Goal: Task Accomplishment & Management: Manage account settings

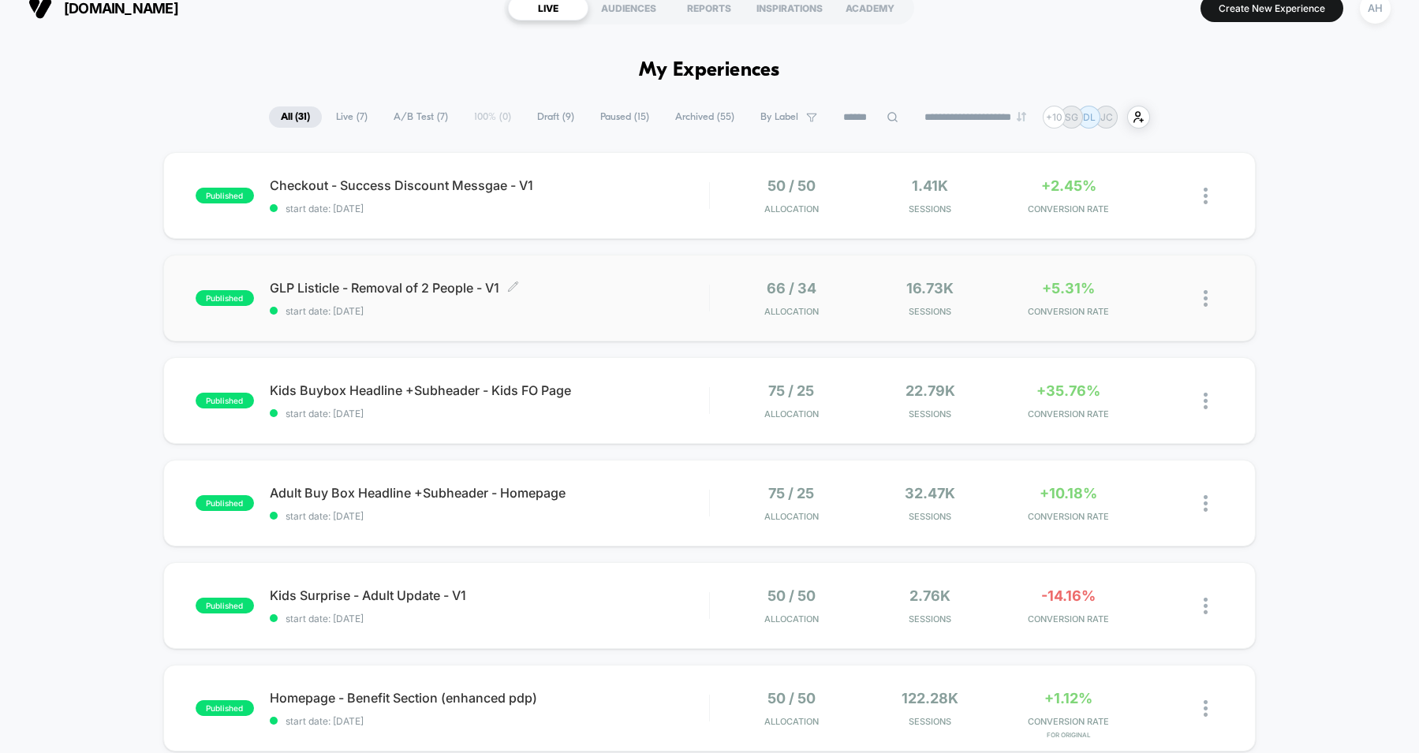
scroll to position [50, 0]
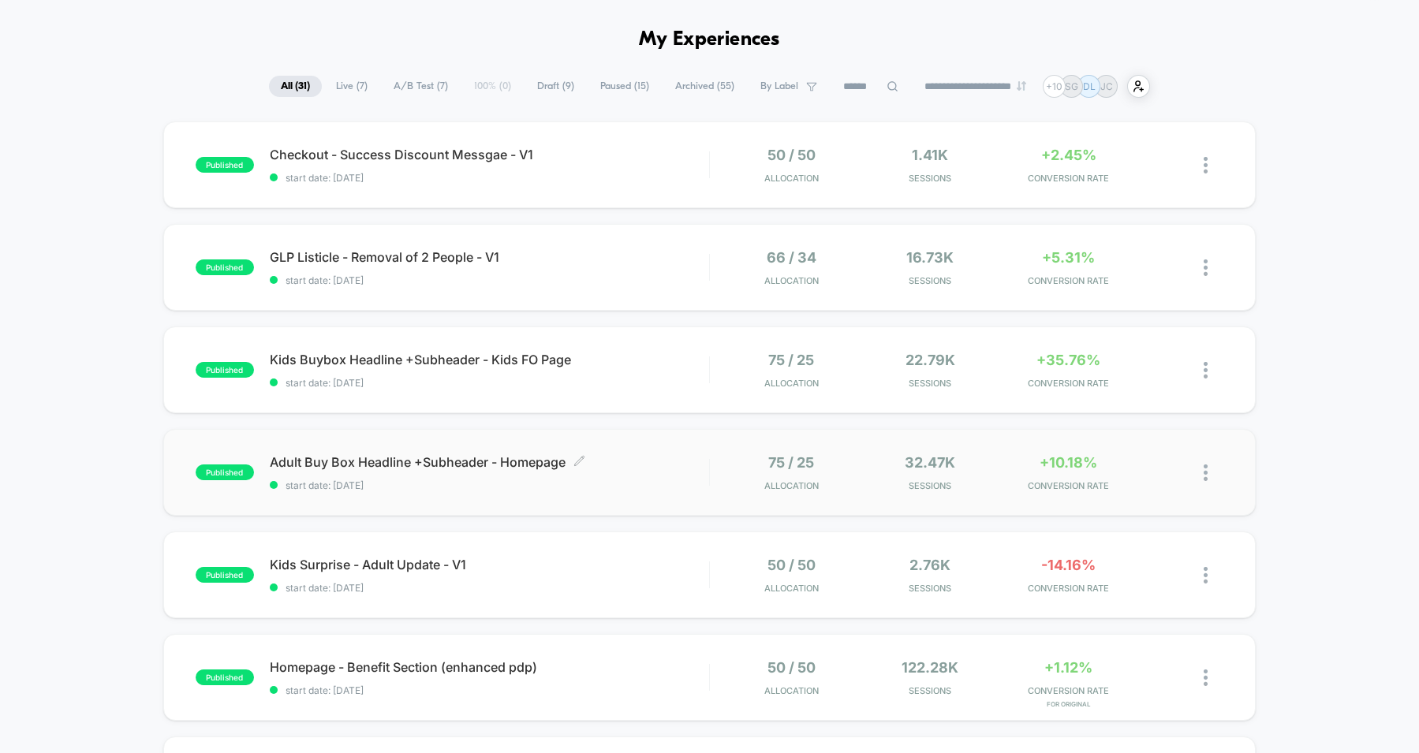
click at [652, 476] on div "Adult Buy Box Headline +Subheader - Homepage Click to edit experience details C…" at bounding box center [489, 472] width 439 height 37
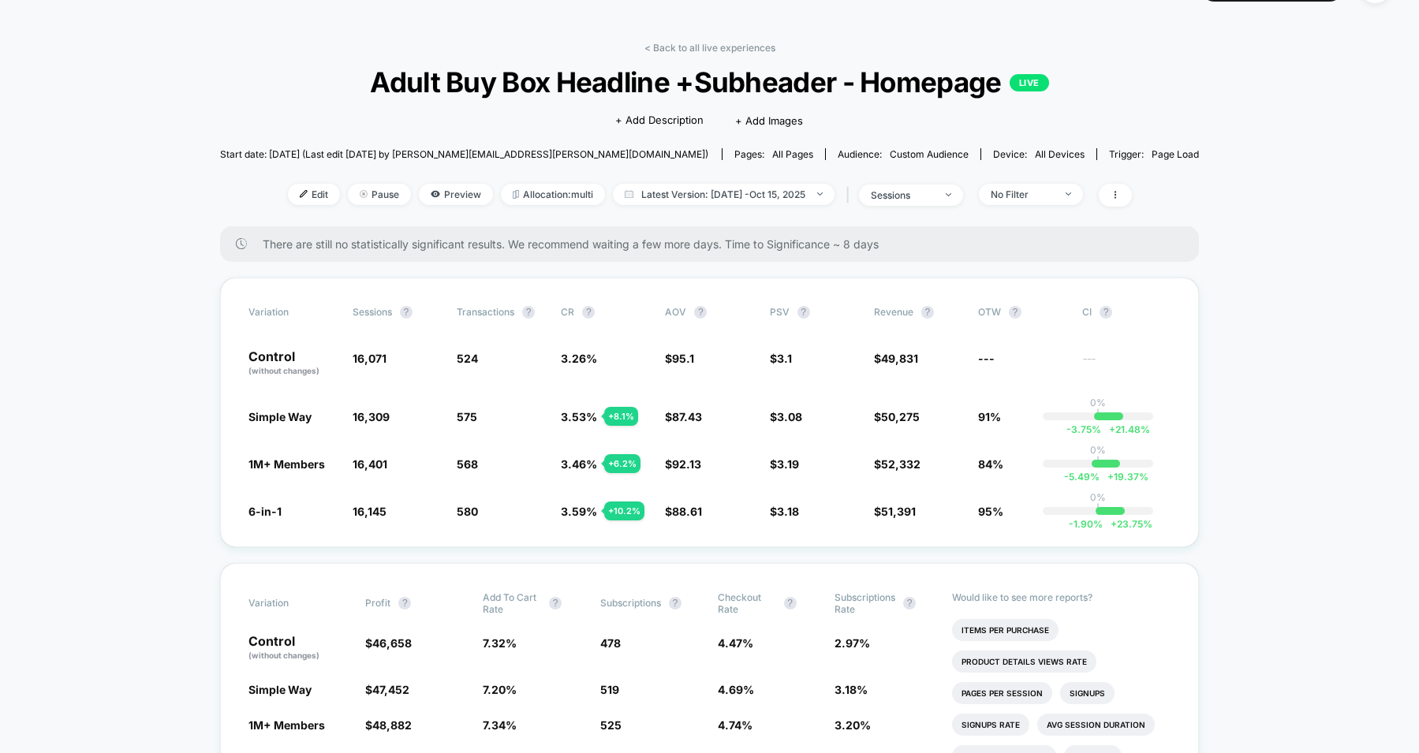
scroll to position [61, 0]
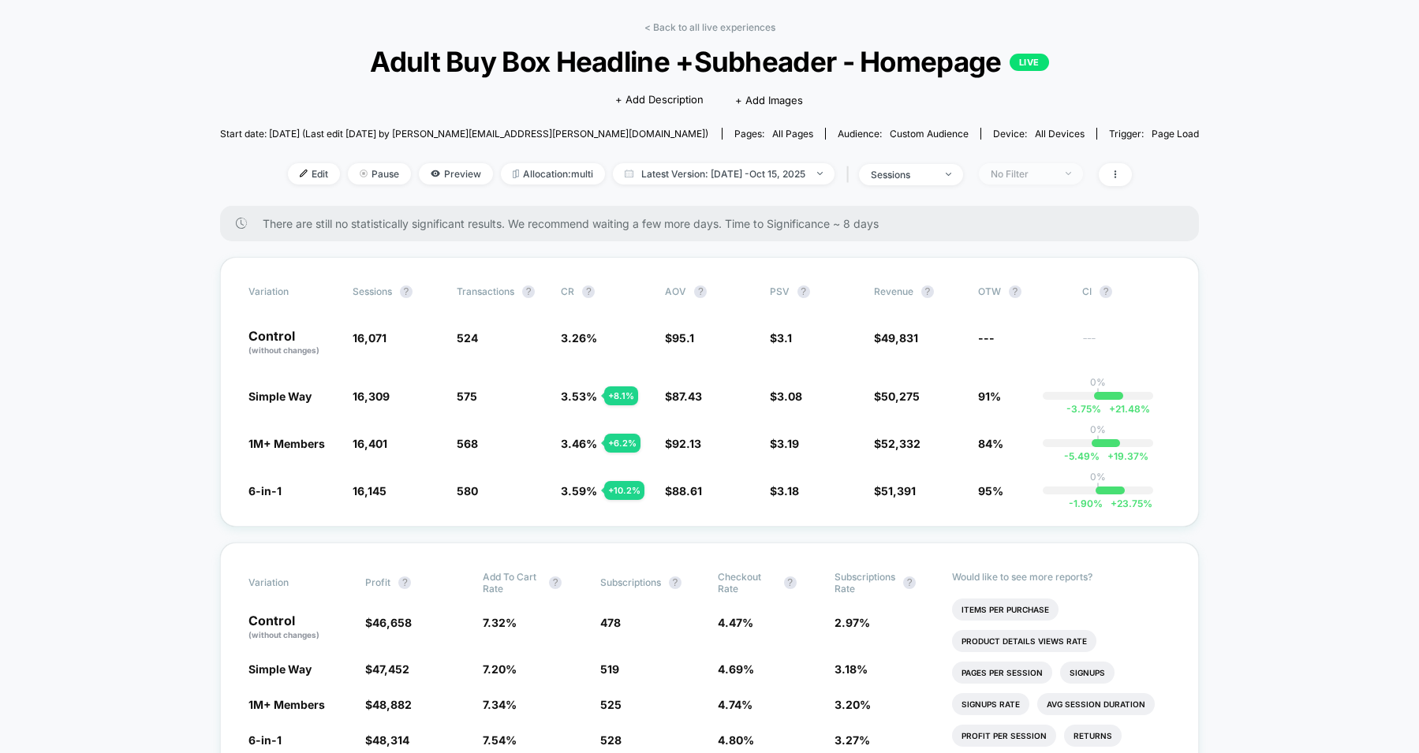
click at [1043, 173] on div "No Filter" at bounding box center [1022, 174] width 63 height 12
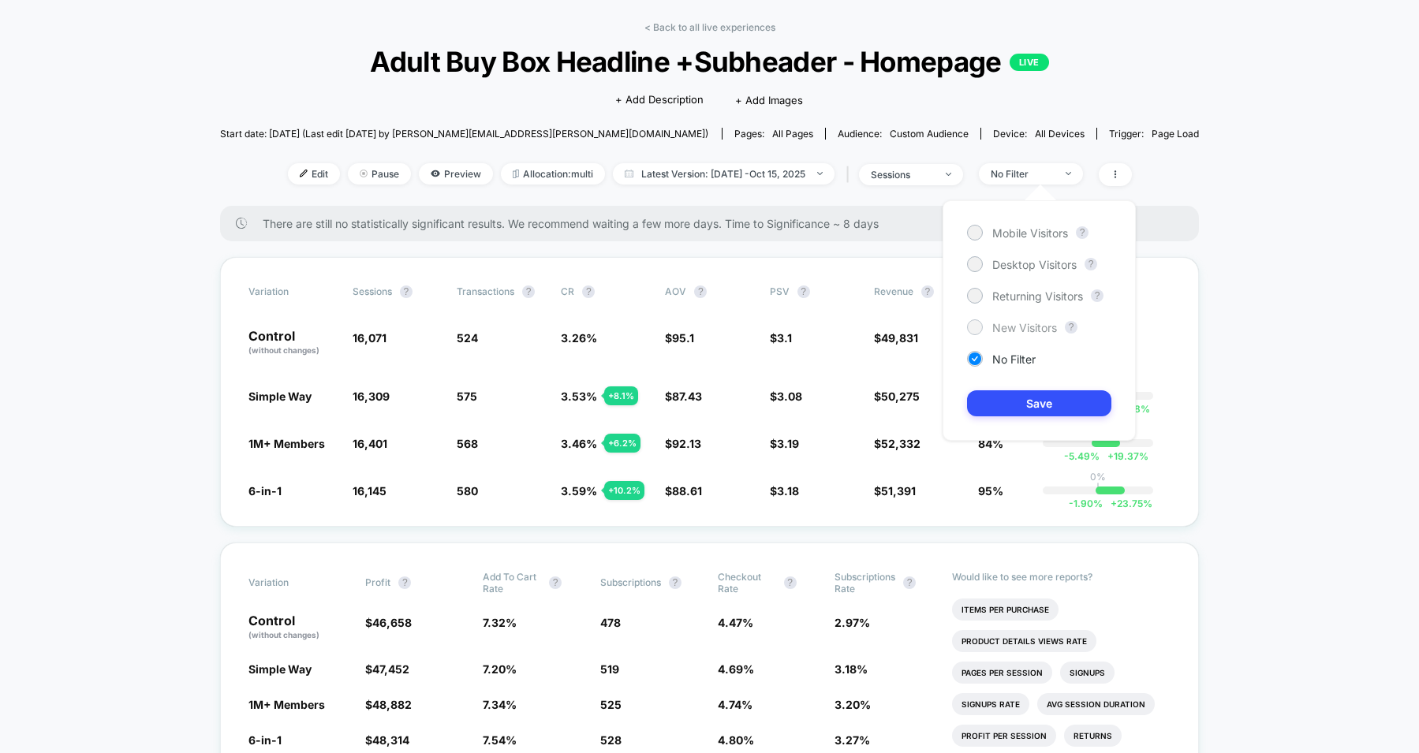
click at [1035, 327] on span "New Visitors" at bounding box center [1024, 327] width 65 height 13
click at [1034, 411] on button "Save" at bounding box center [1039, 404] width 144 height 26
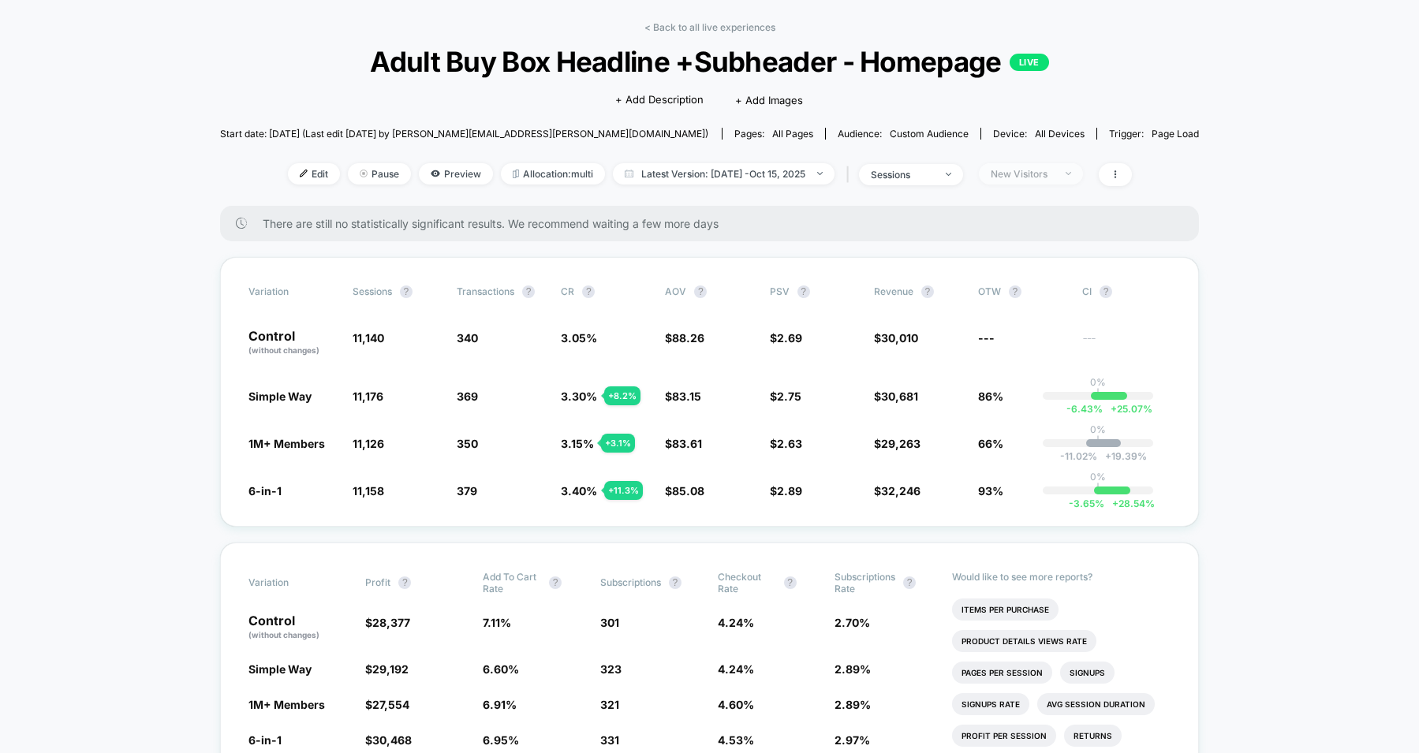
click at [1037, 168] on div "New Visitors" at bounding box center [1022, 174] width 63 height 12
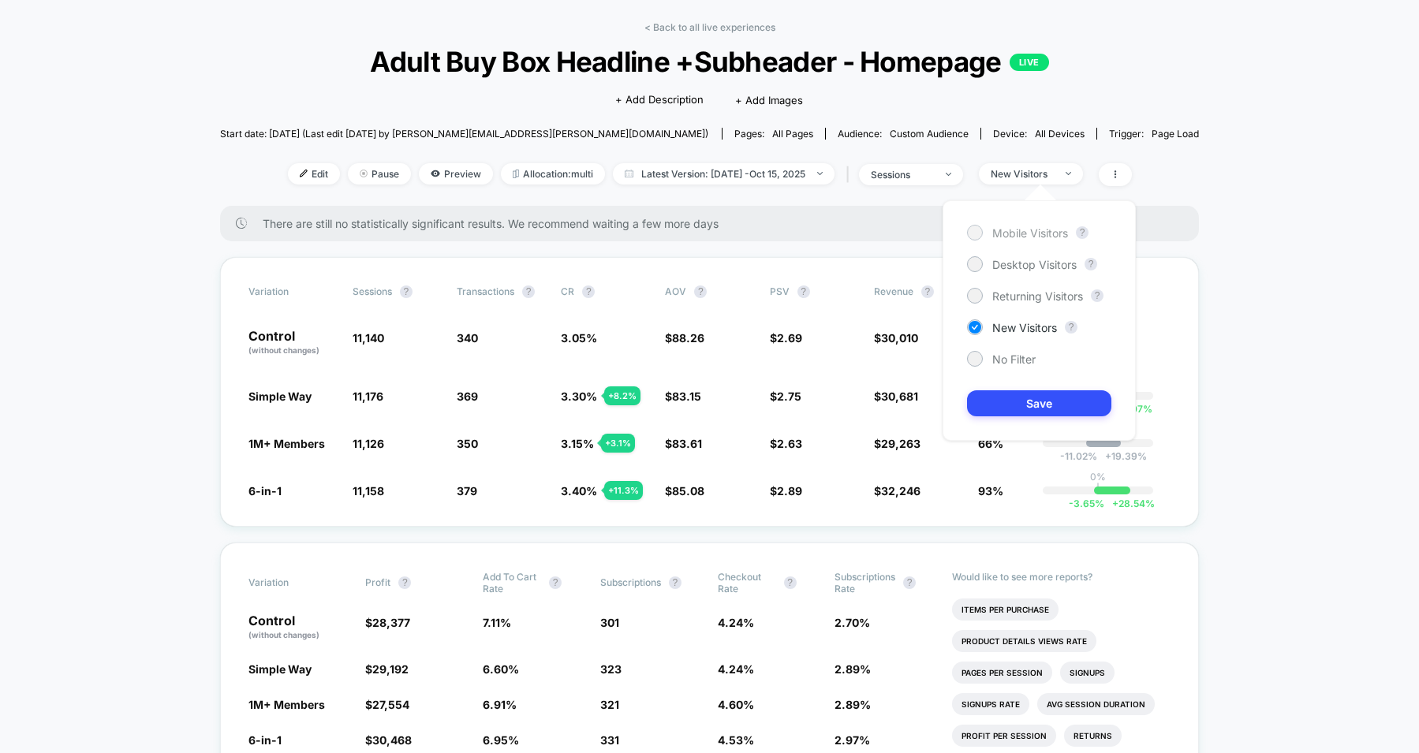
click at [1031, 234] on span "Mobile Visitors" at bounding box center [1030, 232] width 76 height 13
click at [1034, 403] on button "Save" at bounding box center [1039, 404] width 144 height 26
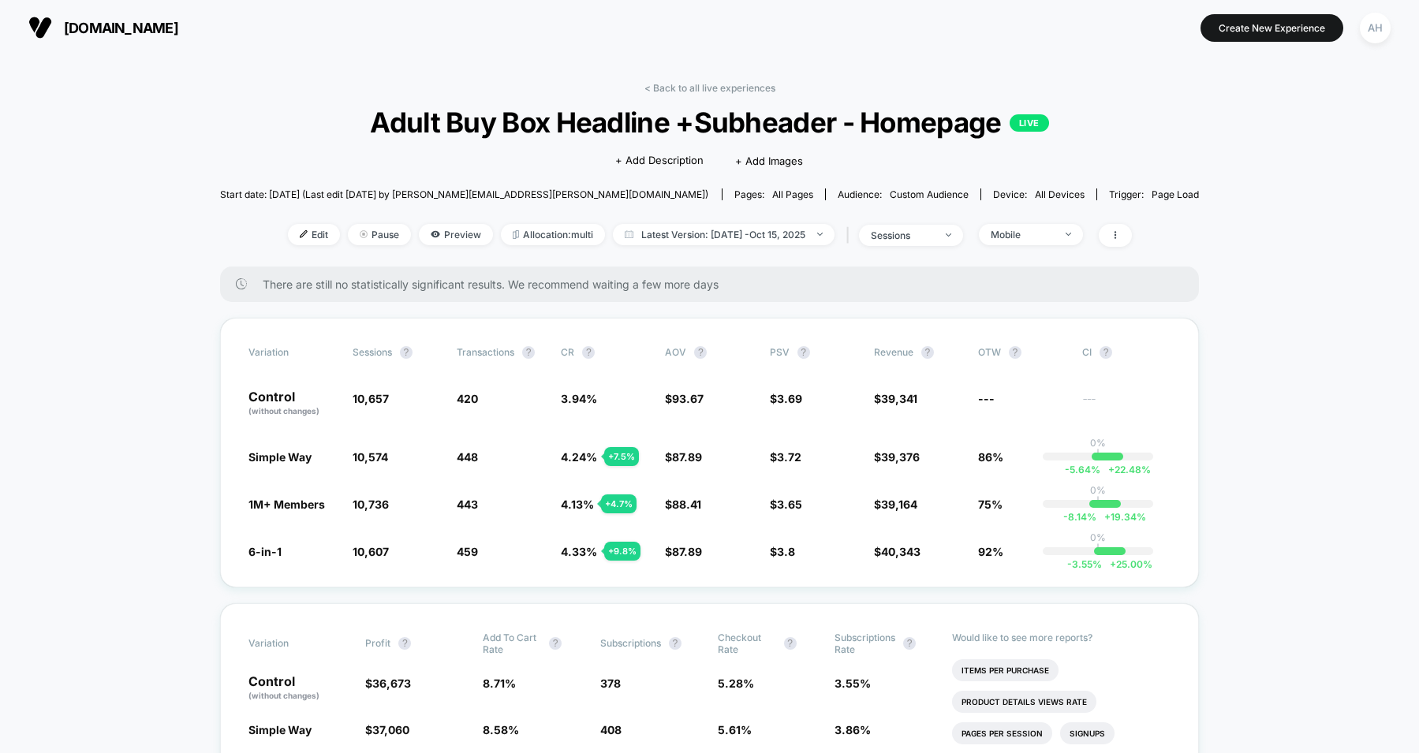
click at [728, 94] on div "< Back to all live experiences Adult Buy Box Headline +Subheader - Homepage LIV…" at bounding box center [710, 174] width 980 height 185
click at [728, 92] on link "< Back to all live experiences" at bounding box center [710, 88] width 131 height 12
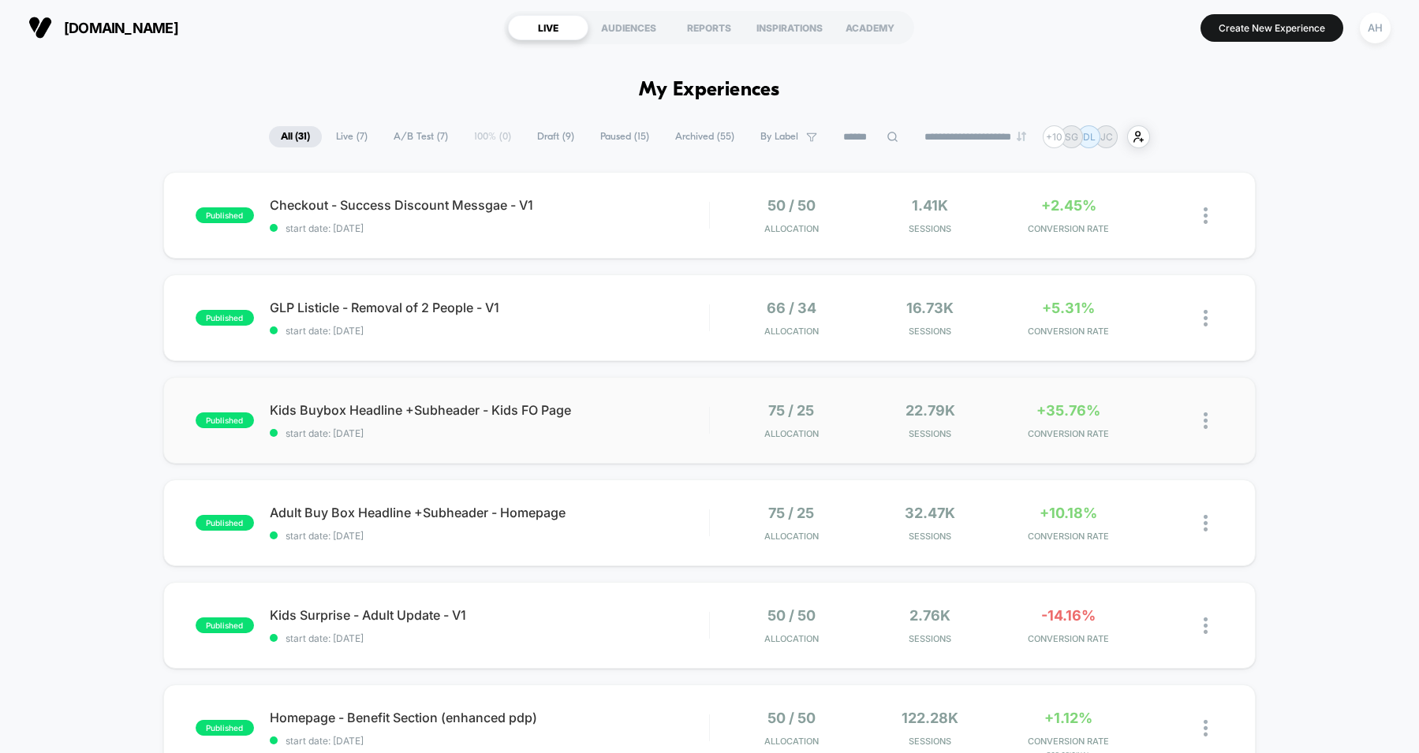
scroll to position [9, 0]
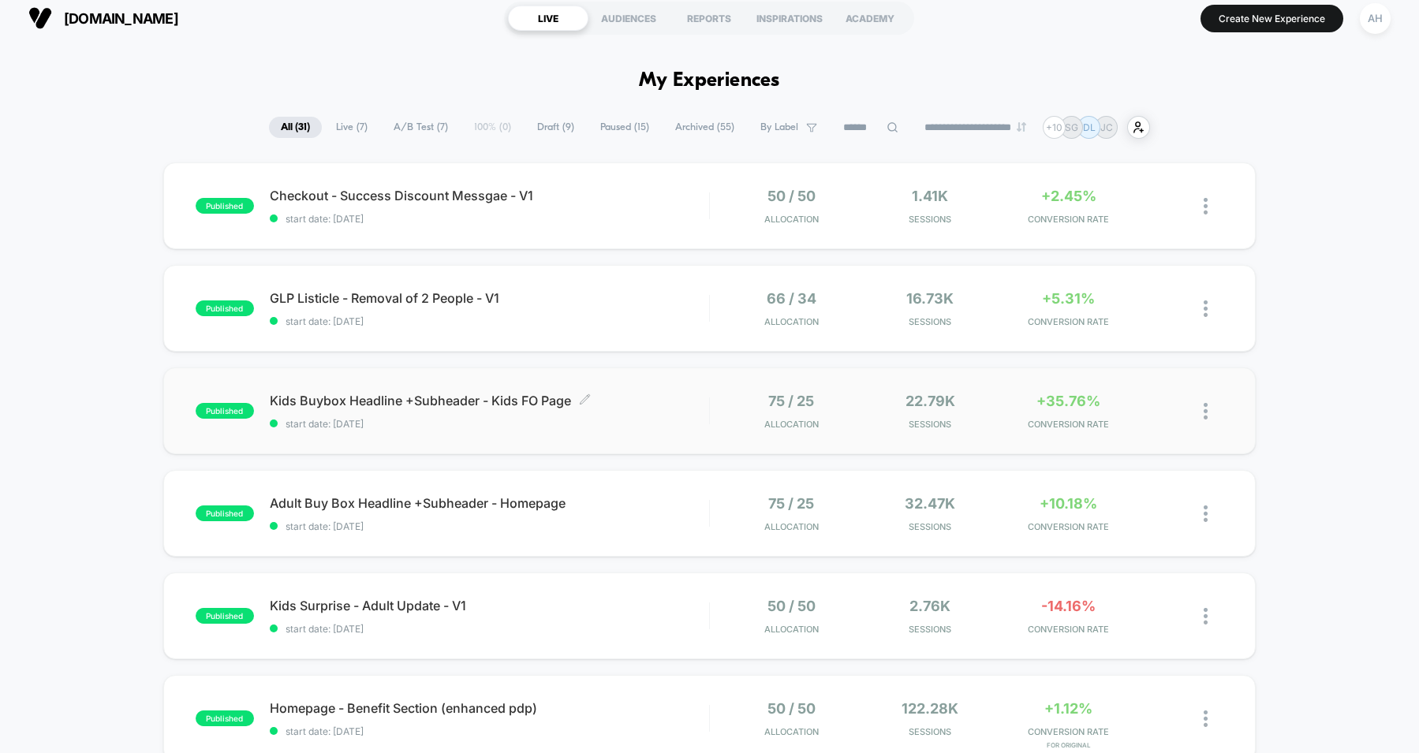
click at [674, 409] on div "Kids Buybox Headline +Subheader - Kids FO Page Click to edit experience details…" at bounding box center [489, 411] width 439 height 37
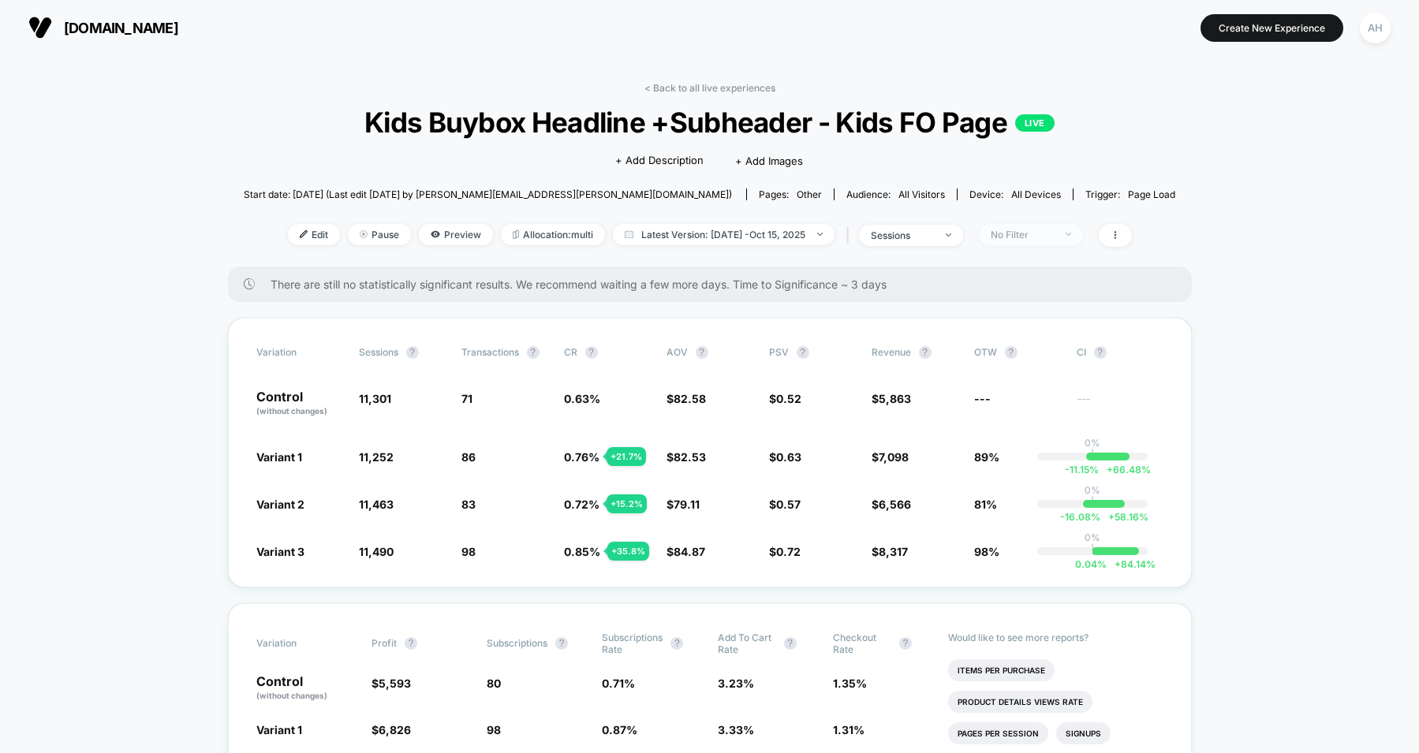
click at [1022, 236] on div "No Filter" at bounding box center [1022, 235] width 63 height 12
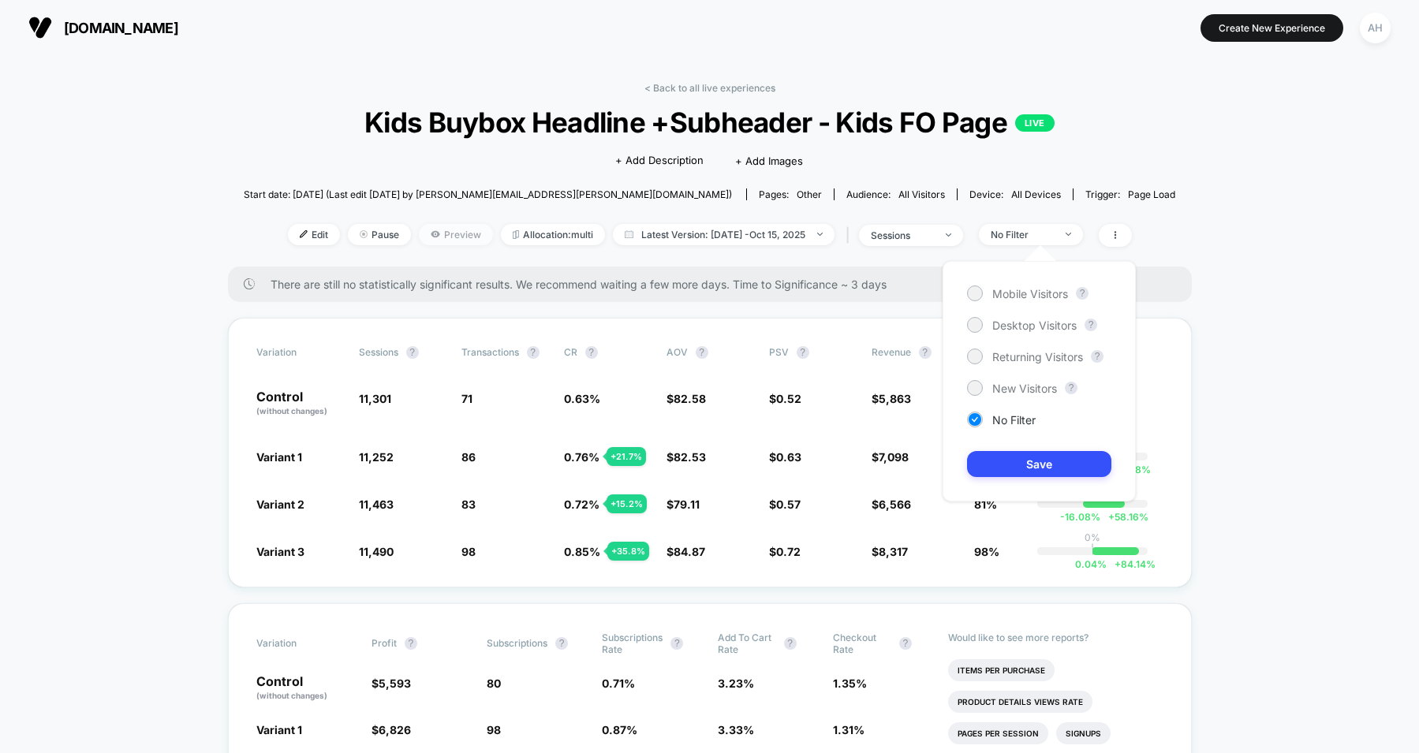
click at [445, 235] on span "Preview" at bounding box center [456, 234] width 74 height 21
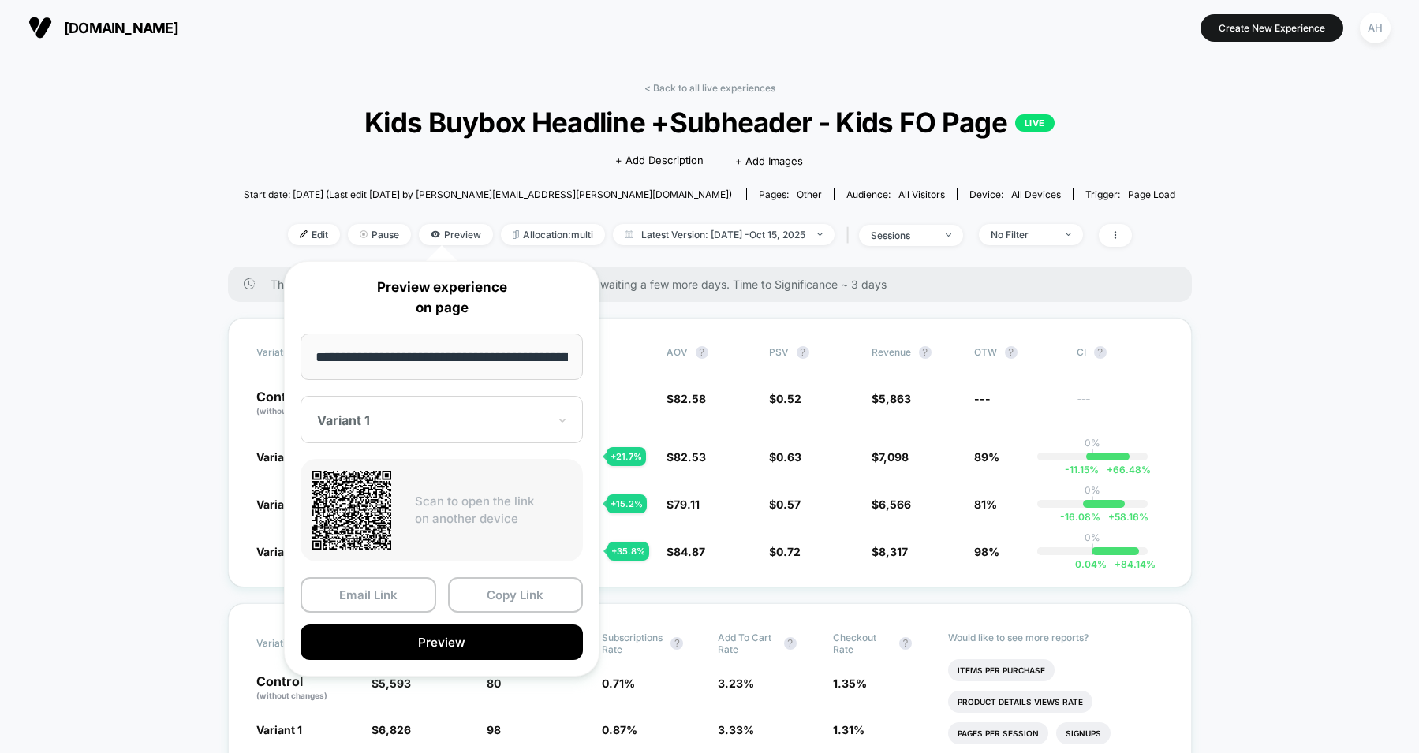
click at [435, 419] on div at bounding box center [432, 421] width 230 height 16
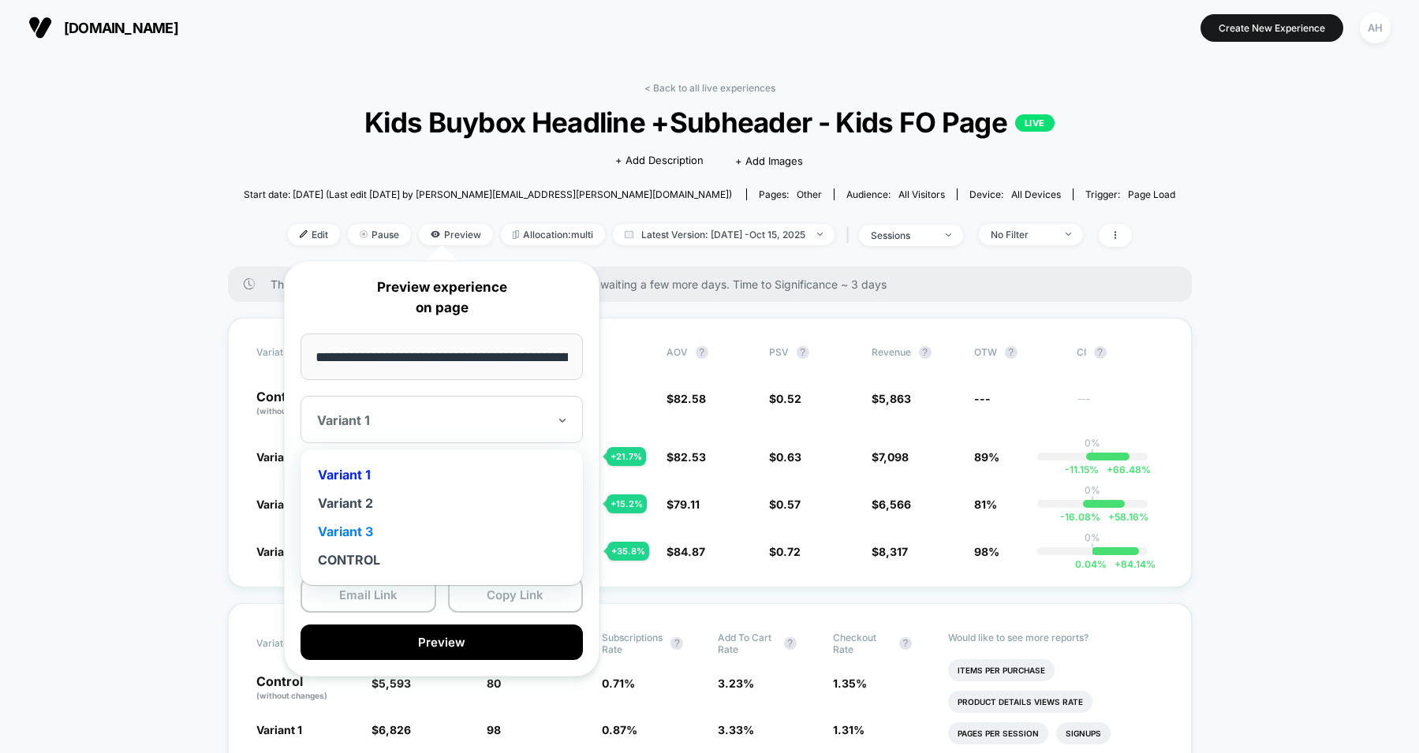
click at [356, 543] on div "Variant 3" at bounding box center [441, 532] width 267 height 28
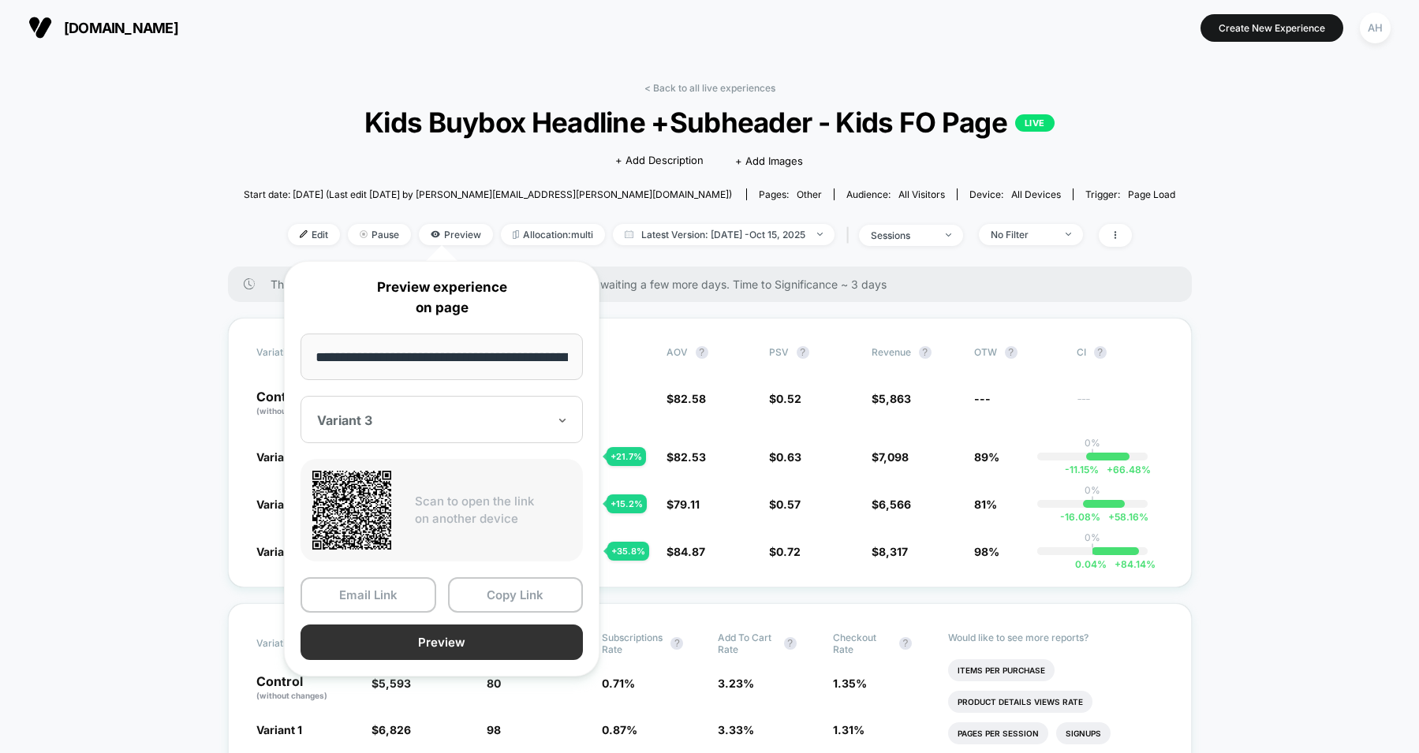
click at [405, 627] on button "Preview" at bounding box center [442, 643] width 282 height 36
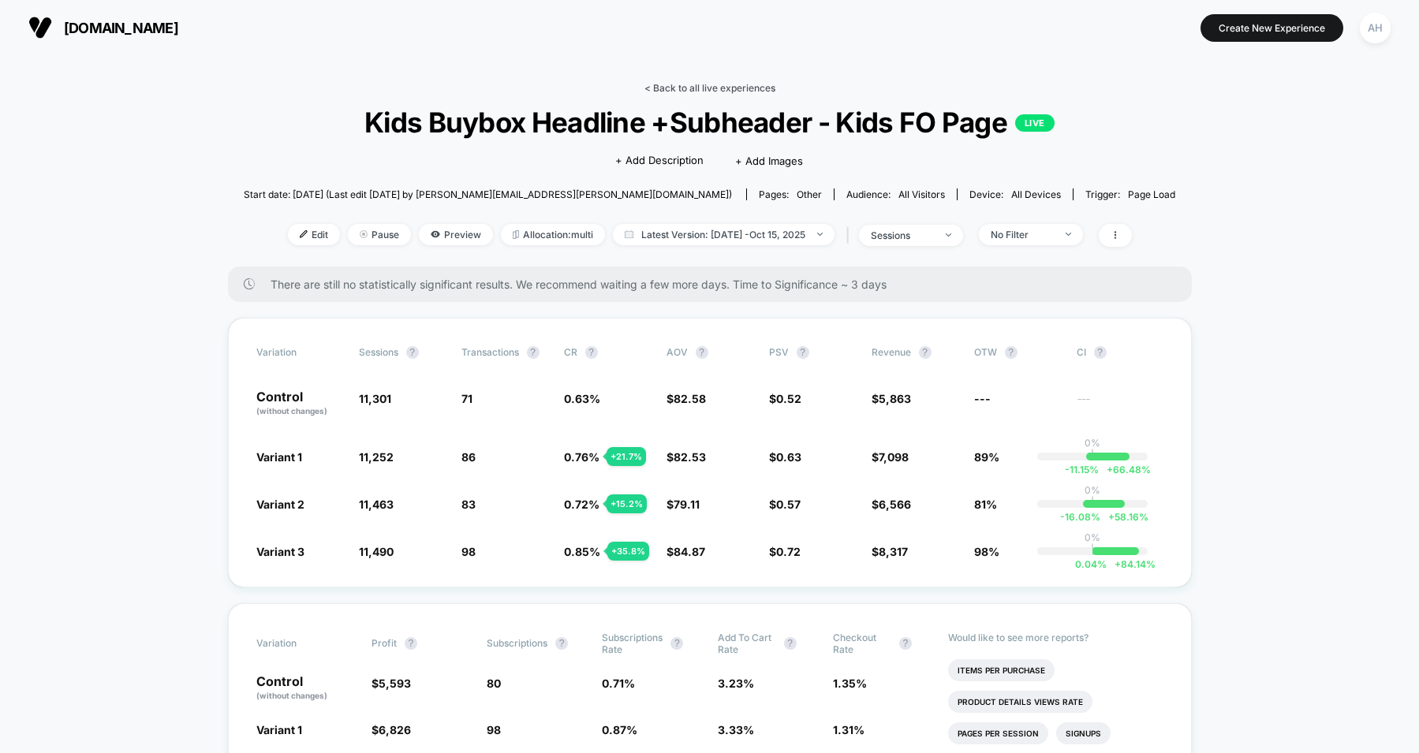
click at [710, 86] on link "< Back to all live experiences" at bounding box center [710, 88] width 131 height 12
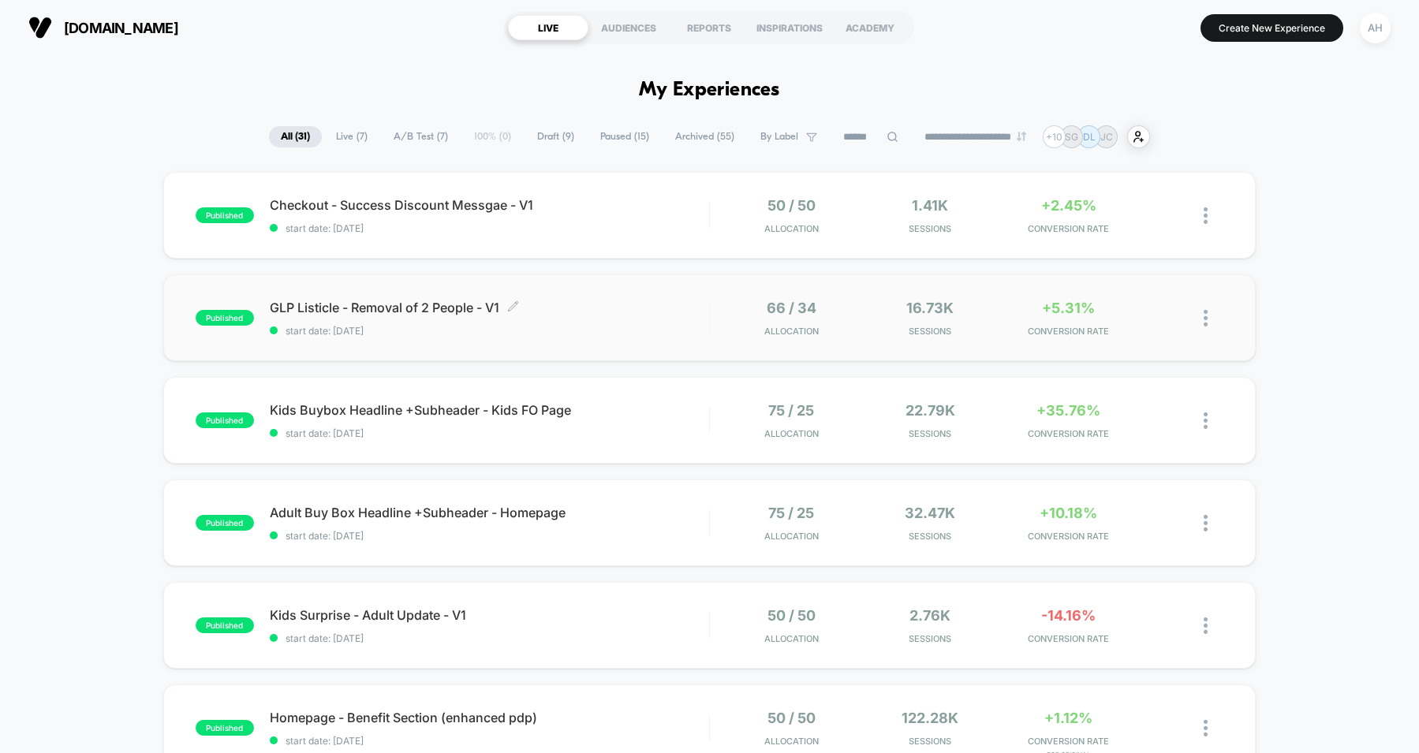
click at [689, 305] on span "GLP Listicle - Removal of 2 People - V1 Click to edit experience details" at bounding box center [489, 308] width 439 height 16
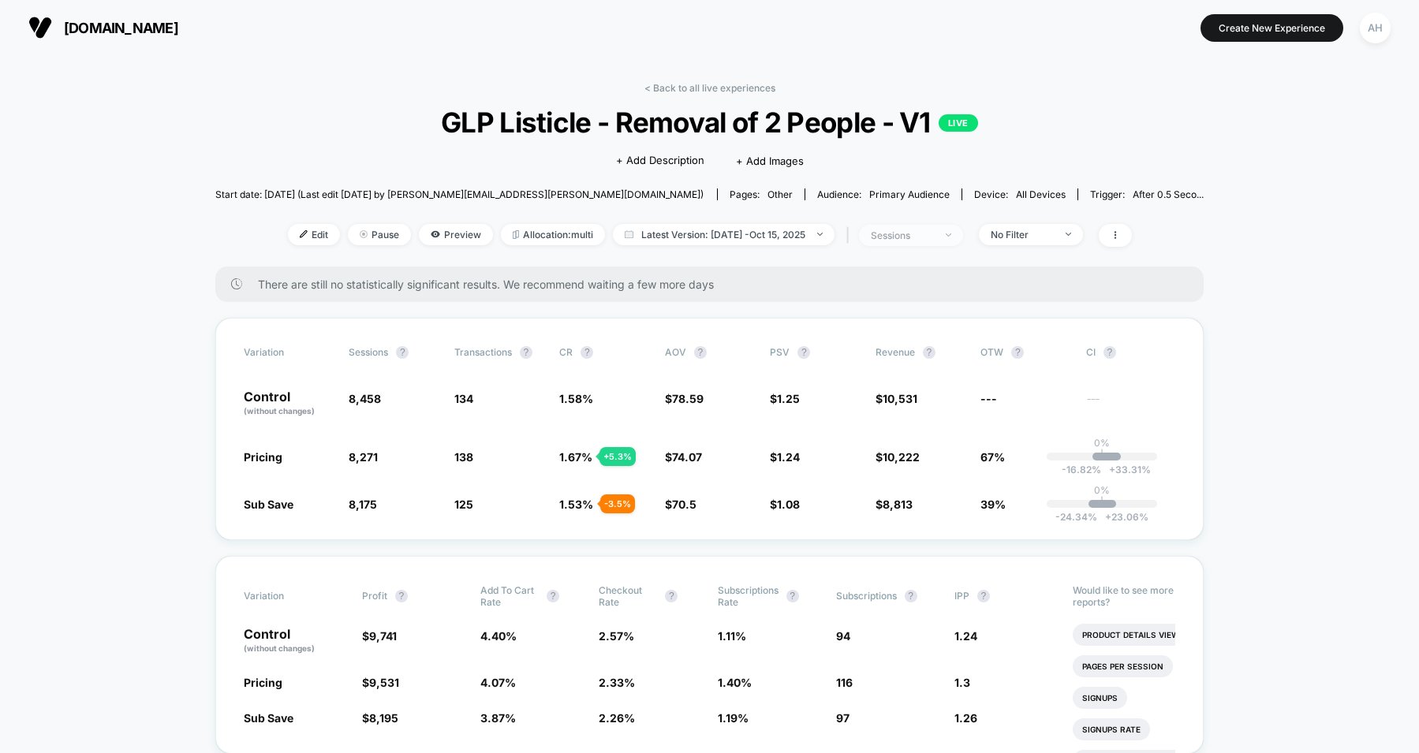
click at [934, 240] on div "sessions" at bounding box center [902, 236] width 63 height 12
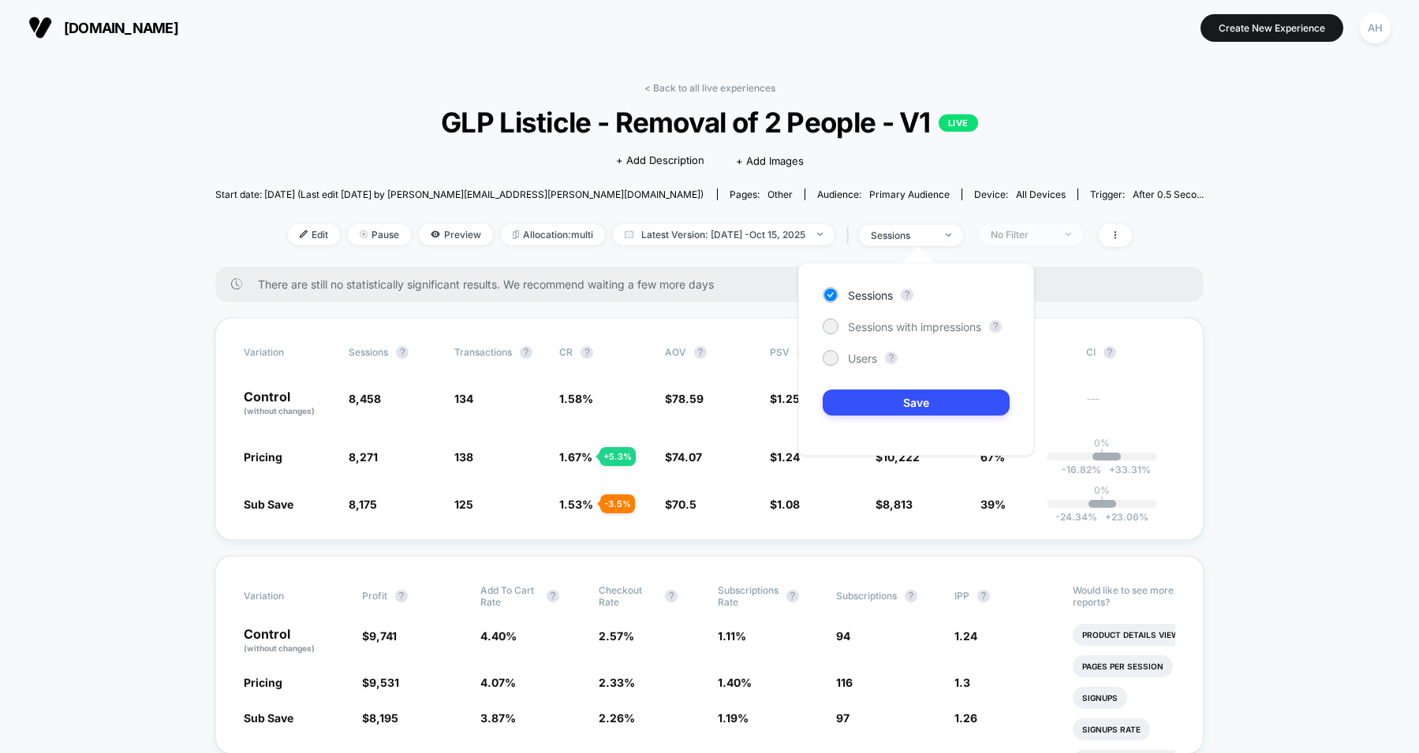
click at [1047, 244] on span "No Filter" at bounding box center [1031, 234] width 104 height 21
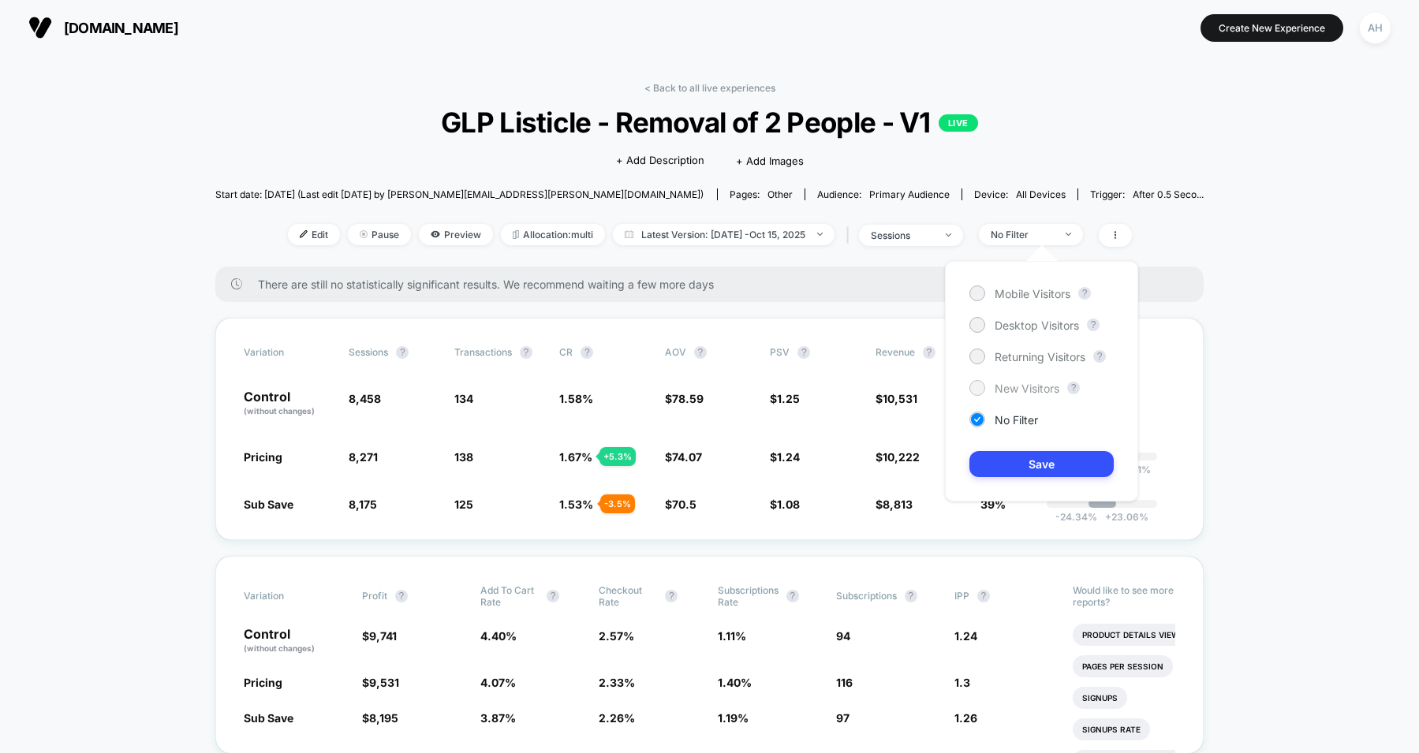
click at [1029, 386] on span "New Visitors" at bounding box center [1027, 388] width 65 height 13
click at [1052, 463] on button "Save" at bounding box center [1042, 464] width 144 height 26
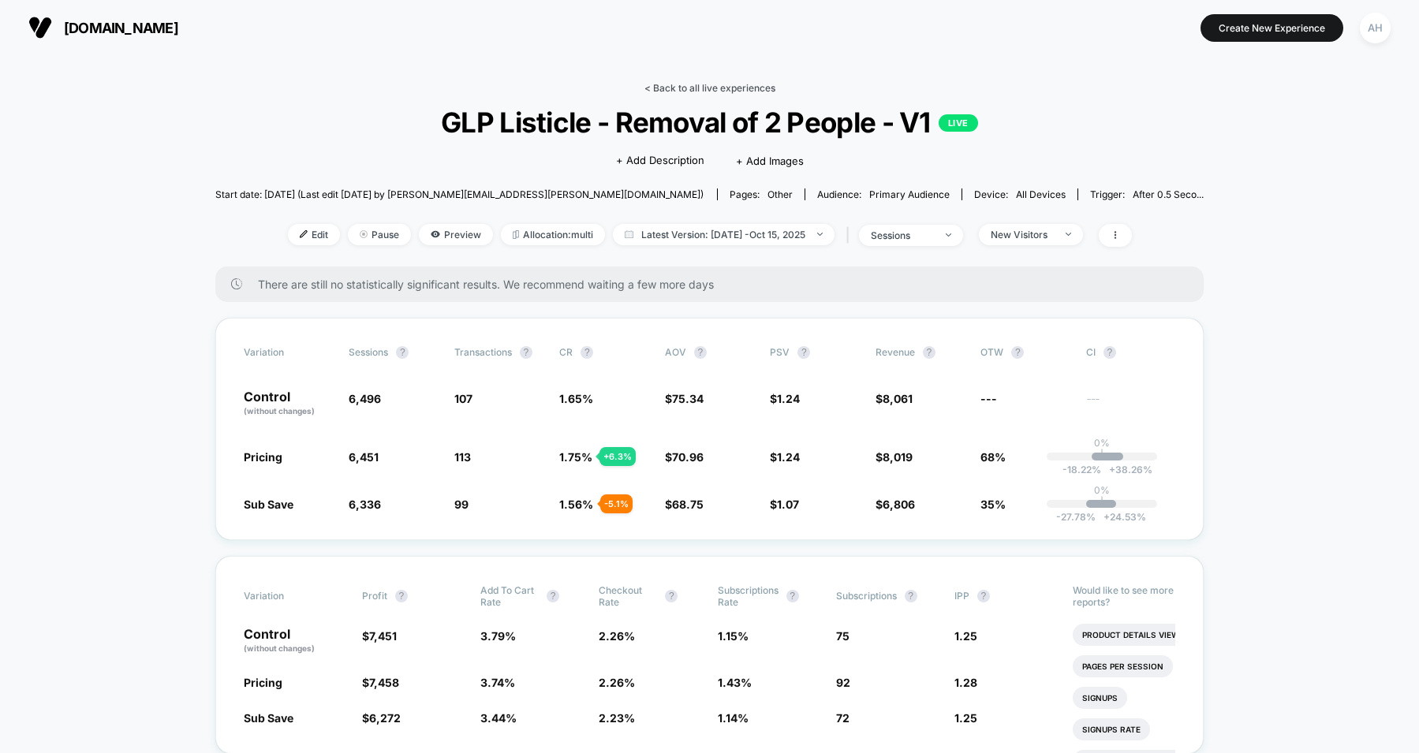
click at [722, 88] on link "< Back to all live experiences" at bounding box center [710, 88] width 131 height 12
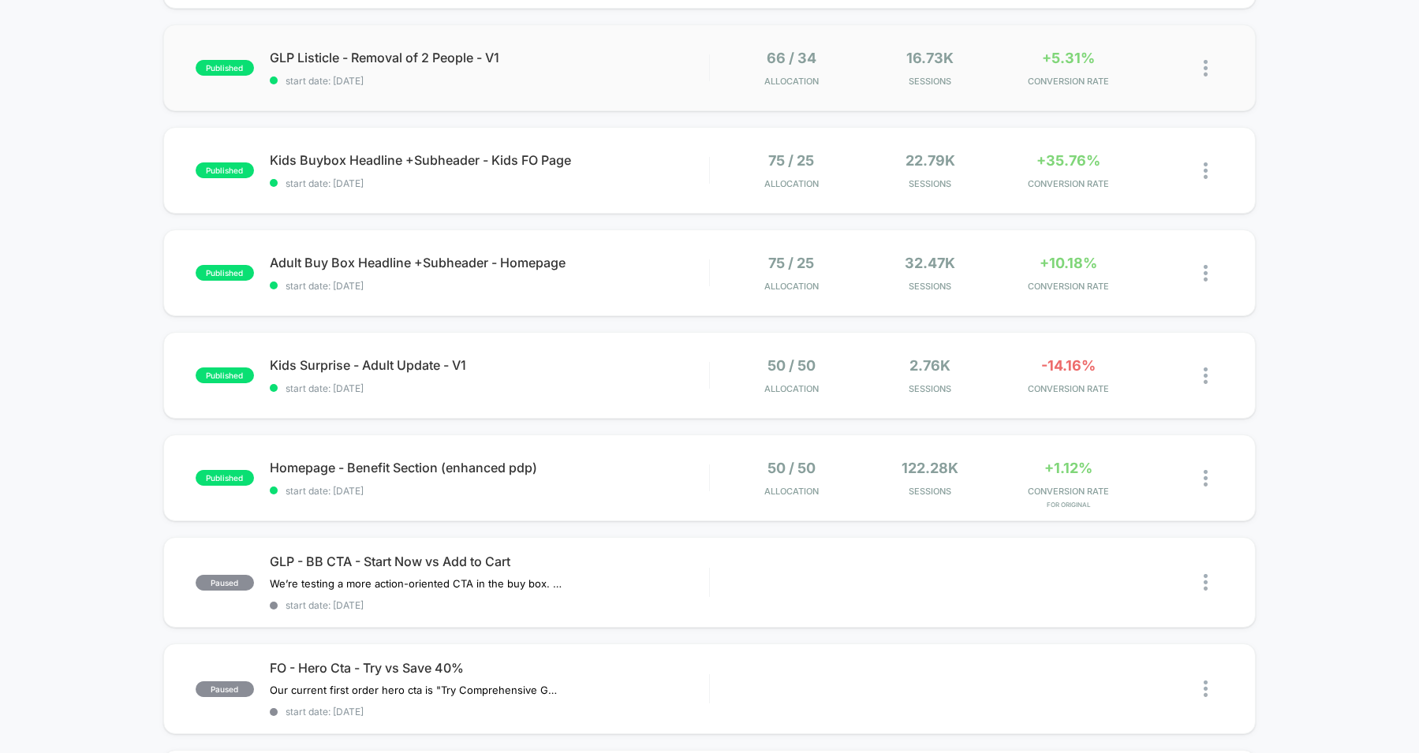
scroll to position [413, 0]
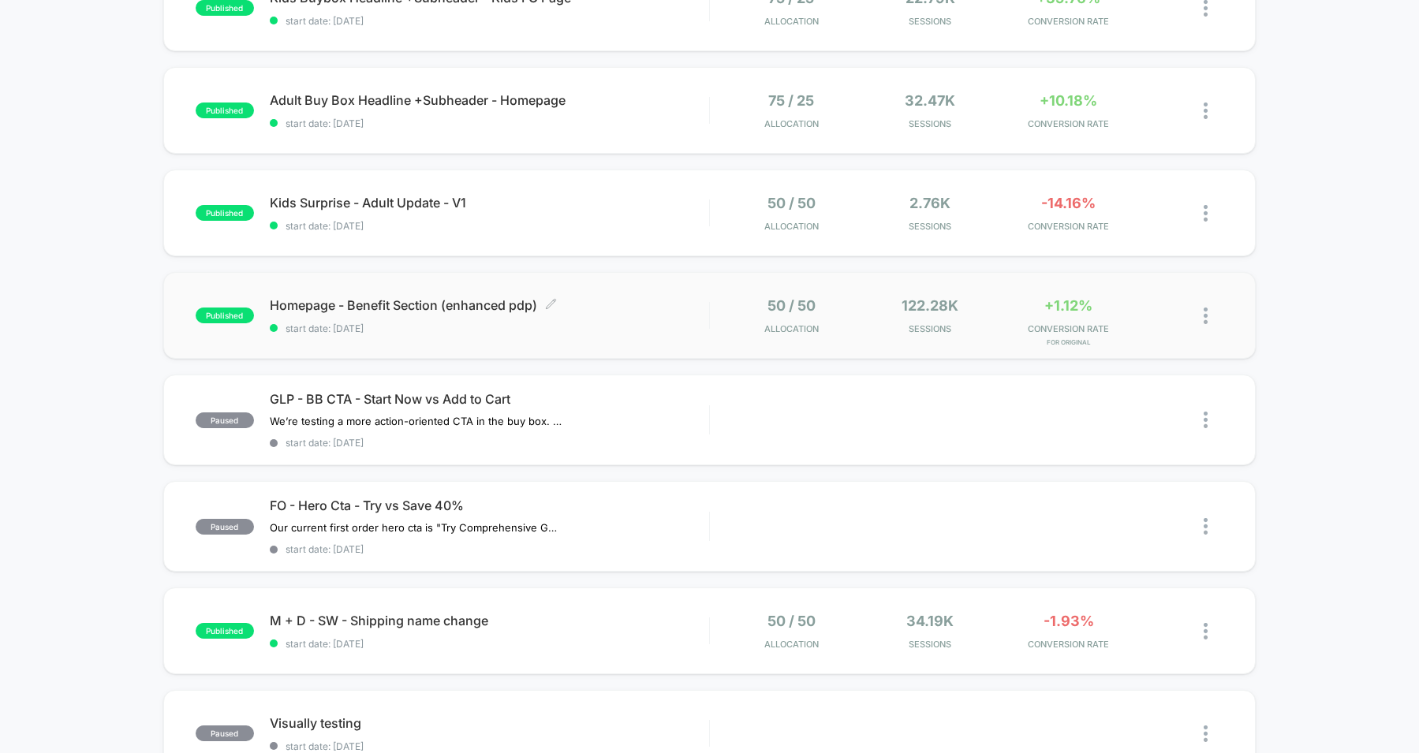
click at [664, 331] on span "start date: [DATE]" at bounding box center [489, 329] width 439 height 12
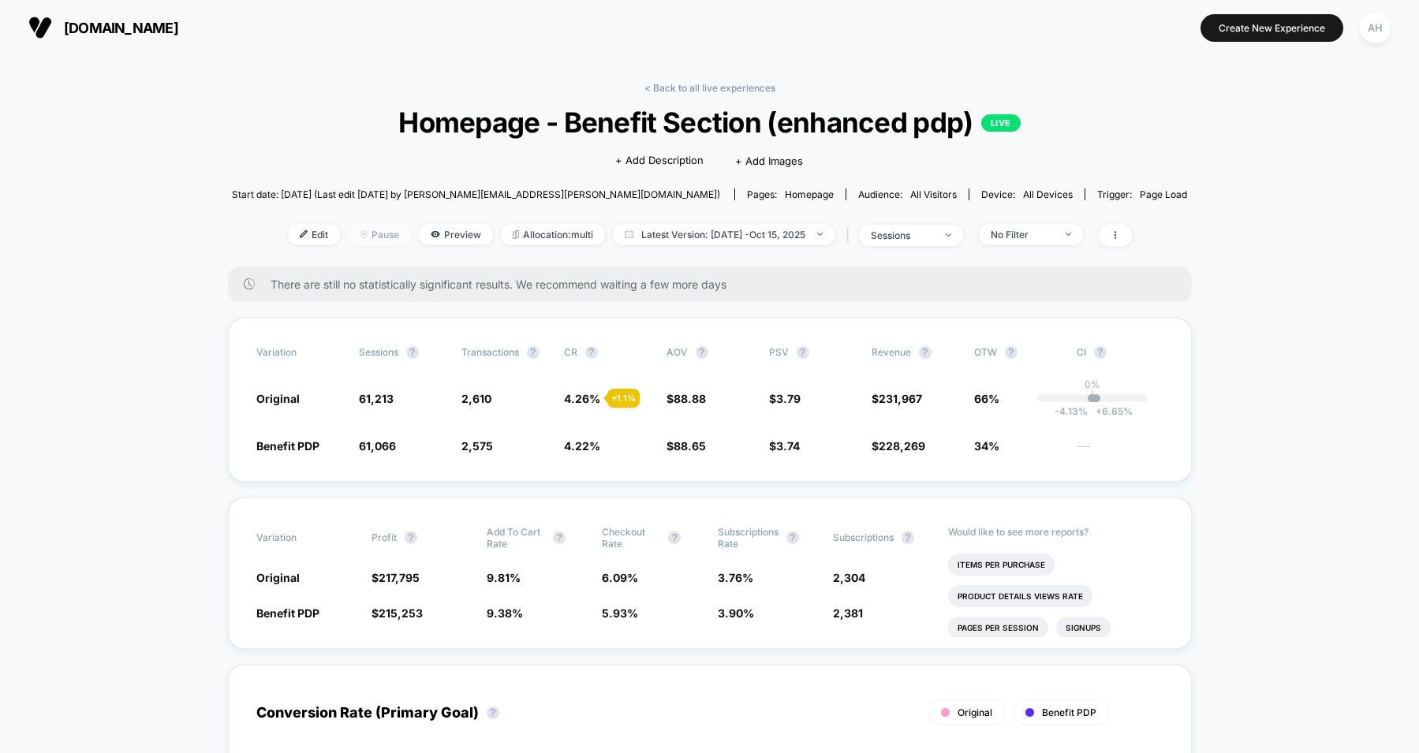
click at [356, 230] on span "Pause" at bounding box center [379, 234] width 63 height 21
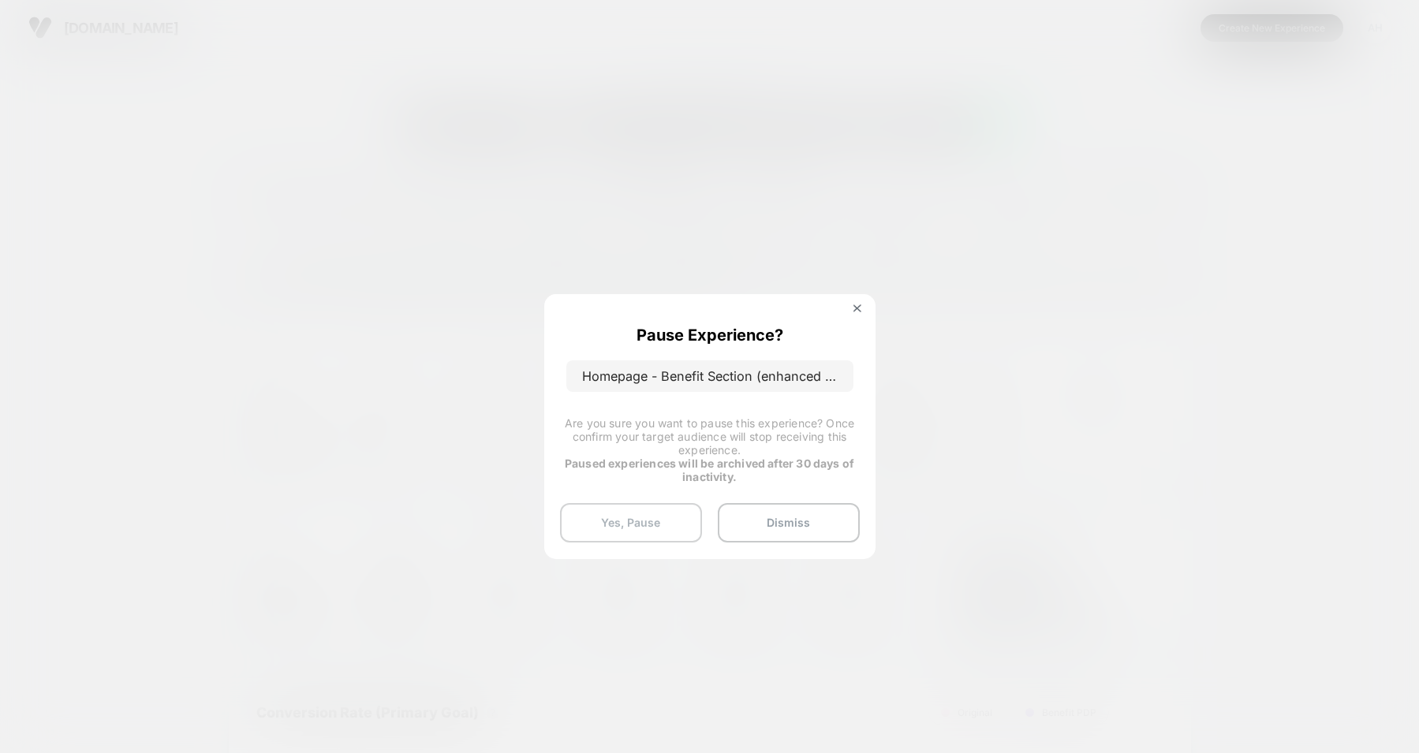
click at [650, 527] on button "Yes, Pause" at bounding box center [631, 522] width 142 height 39
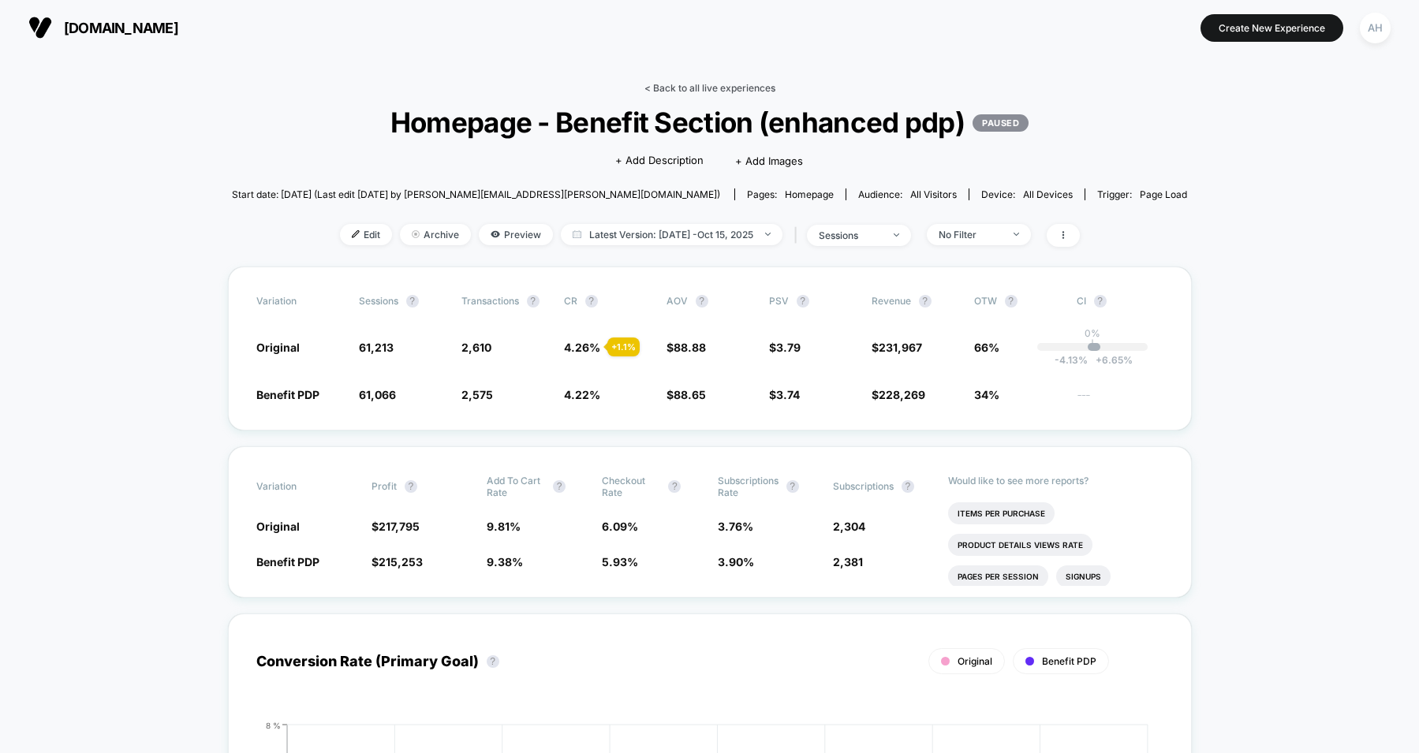
click at [722, 93] on link "< Back to all live experiences" at bounding box center [710, 88] width 131 height 12
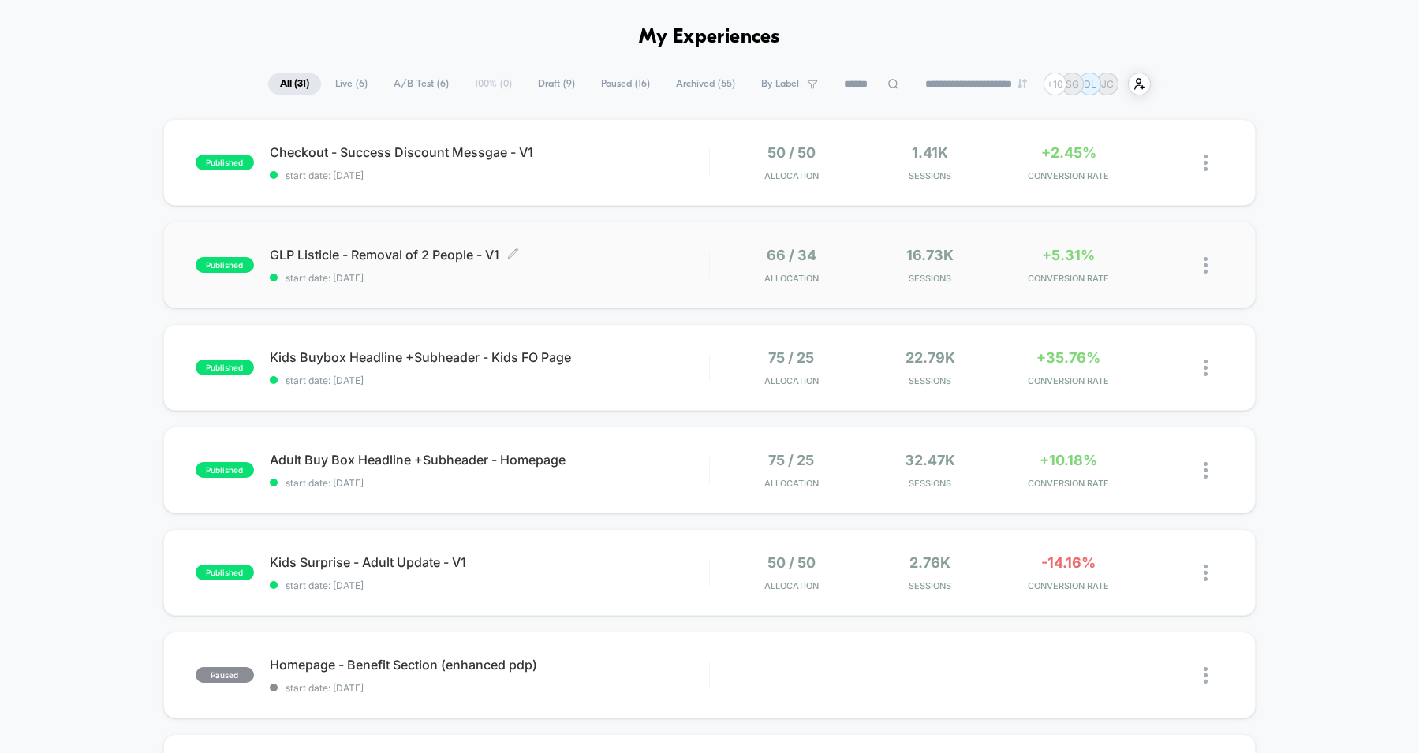
scroll to position [63, 0]
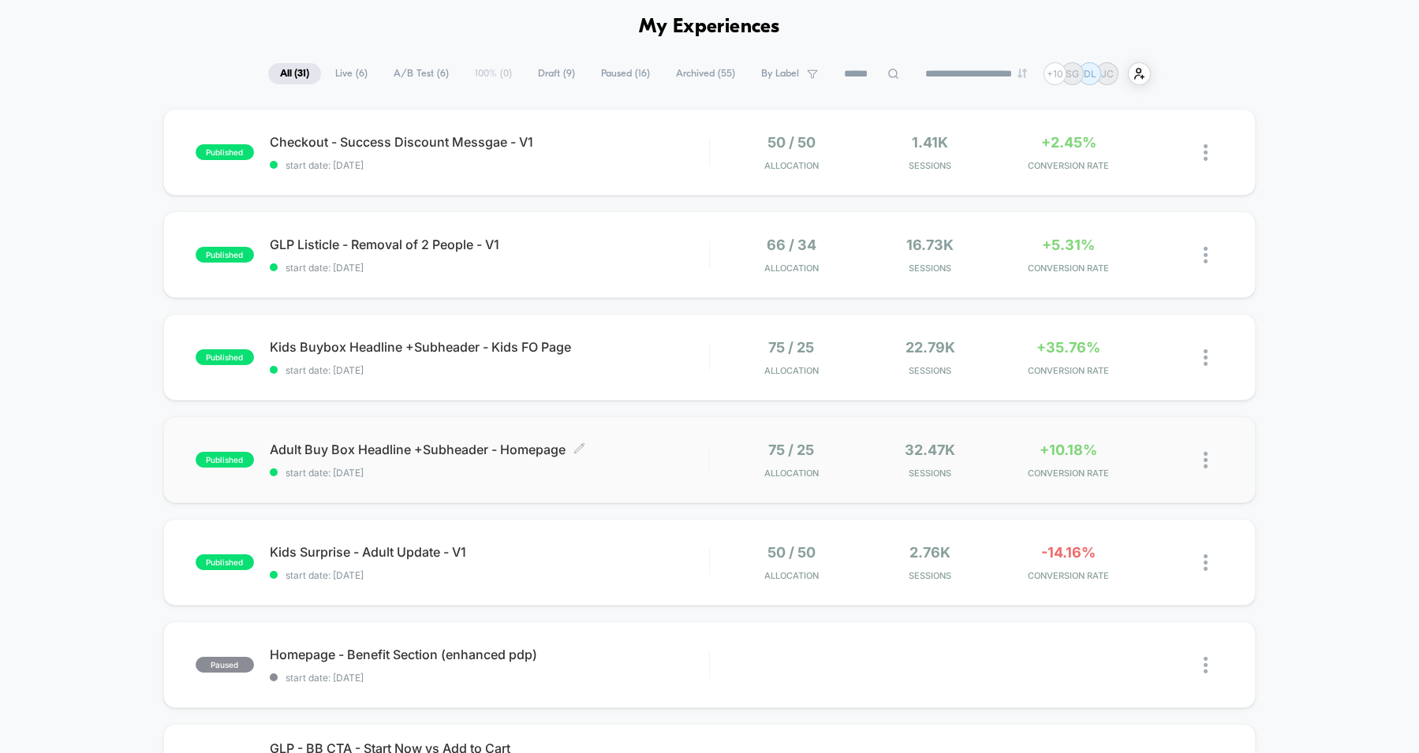
click at [671, 459] on div "Adult Buy Box Headline +Subheader - Homepage Click to edit experience details C…" at bounding box center [489, 460] width 439 height 37
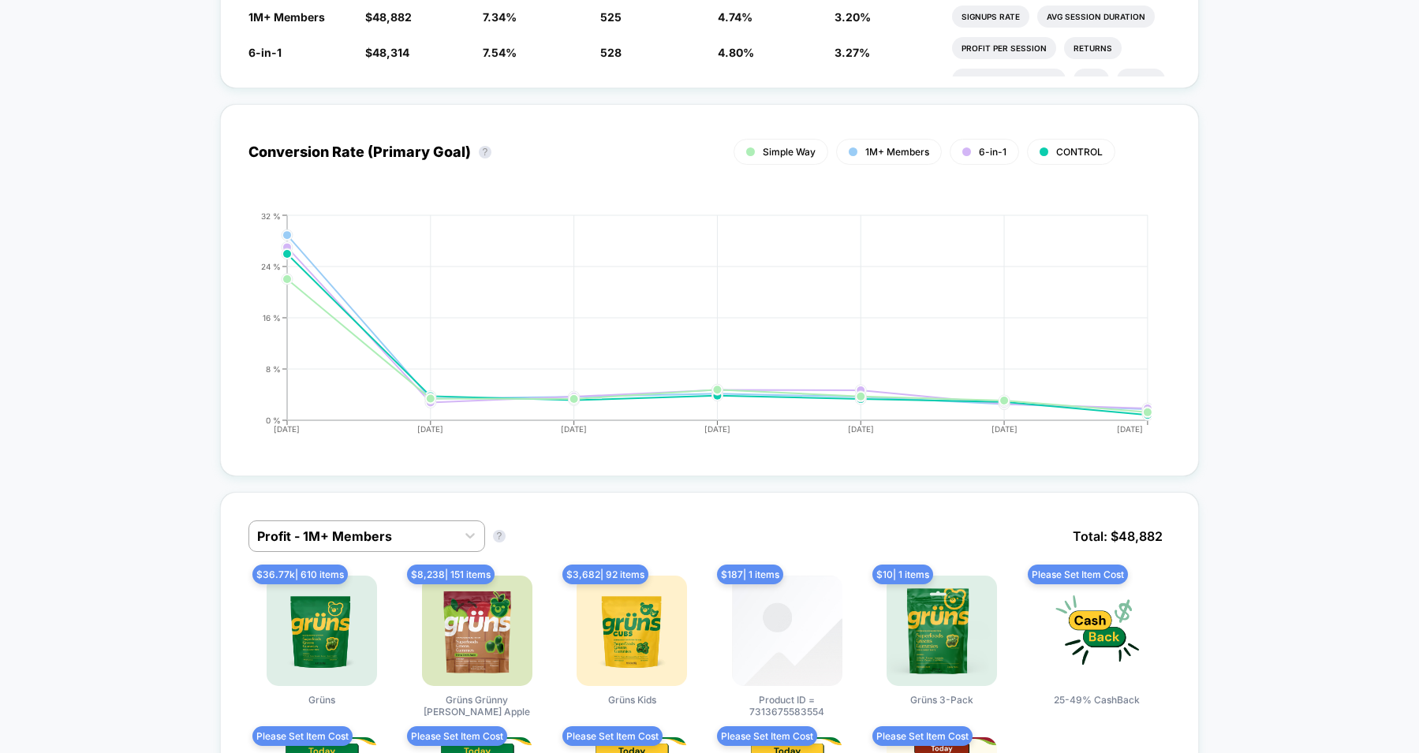
scroll to position [667, 0]
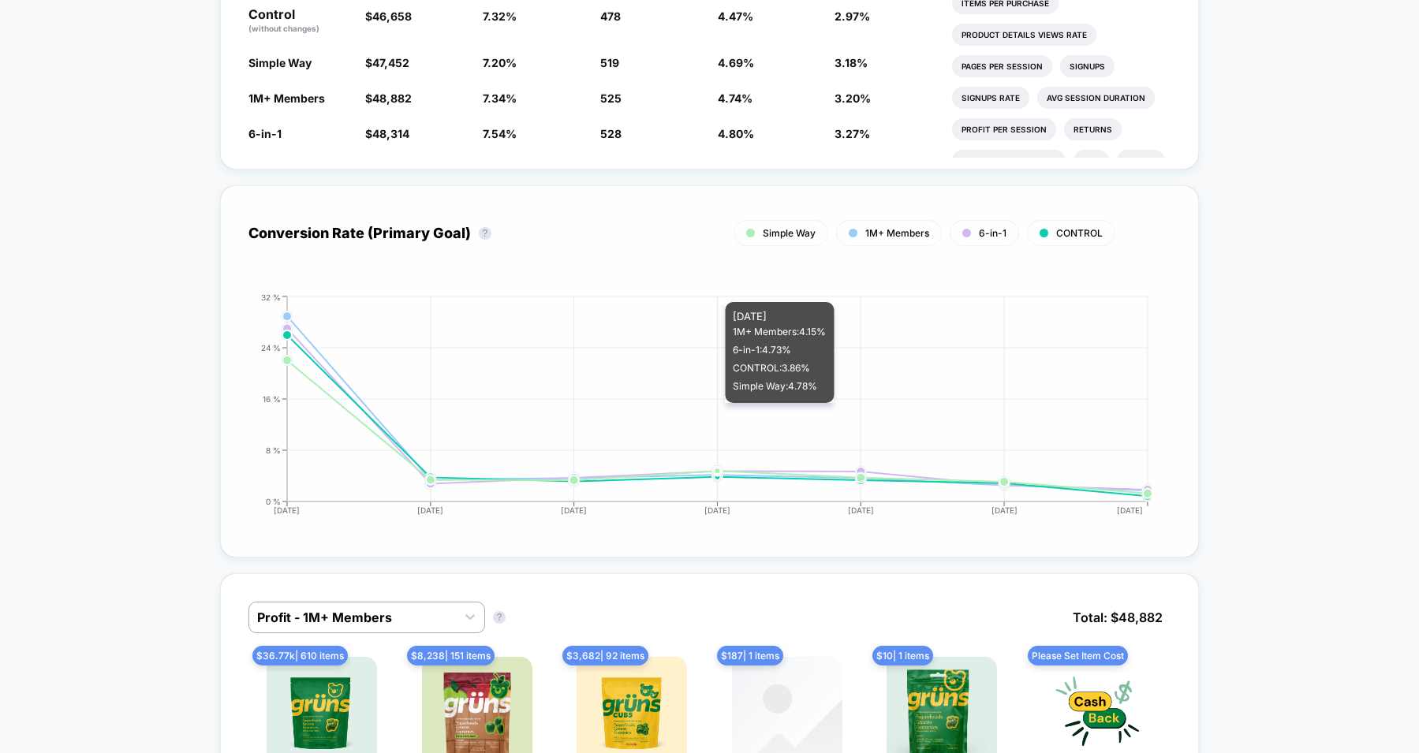
click at [719, 410] on icon "2025-10-09 2025-10-10 2025-10-11 2025-10-12 2025-10-13 2025-10-14 2025-10-15 0 …" at bounding box center [694, 411] width 916 height 237
